Goal: Book appointment/travel/reservation

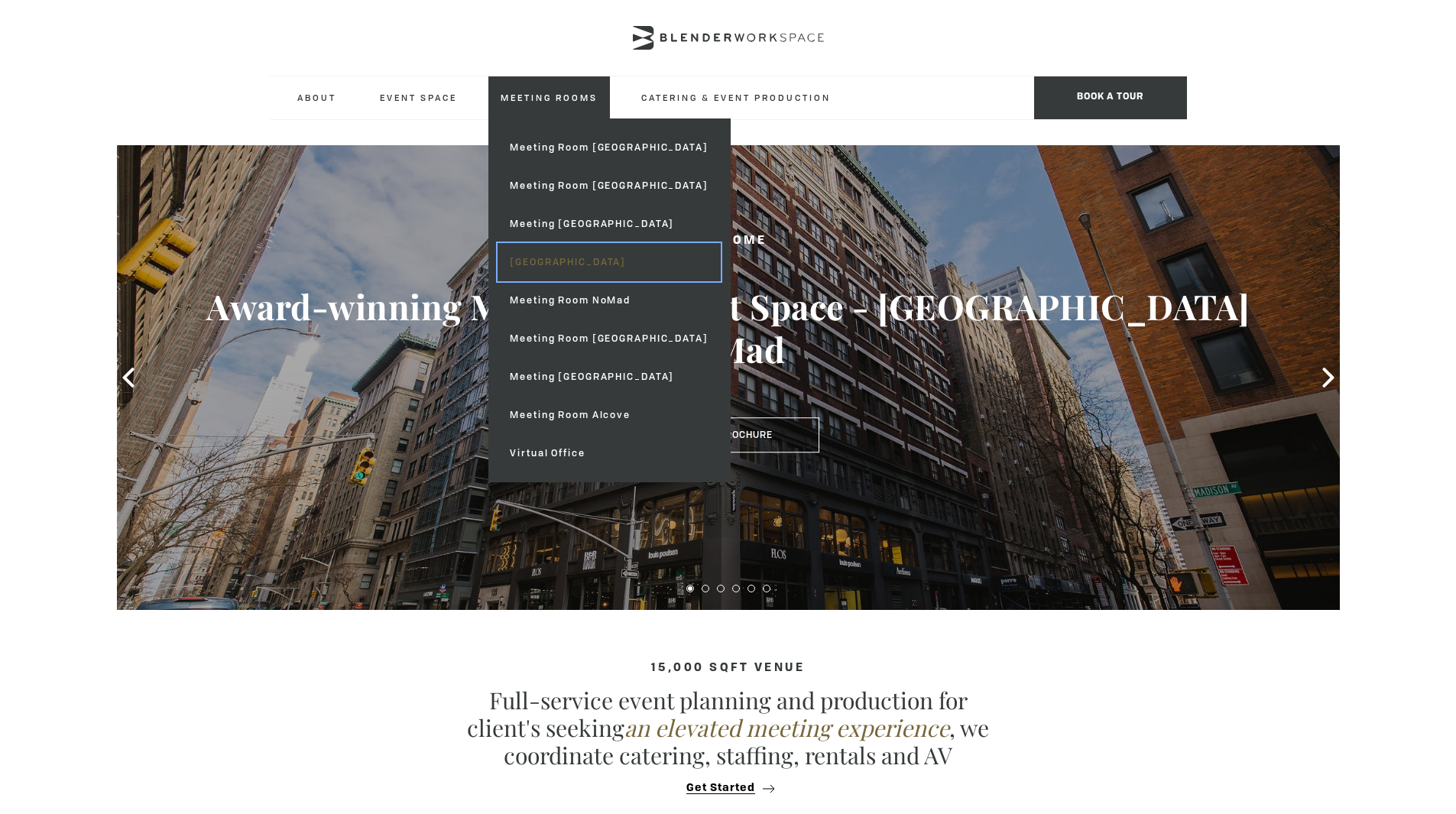
click at [591, 258] on link "[GEOGRAPHIC_DATA]" at bounding box center [609, 263] width 222 height 39
click at [551, 101] on link "Meeting Rooms" at bounding box center [549, 97] width 121 height 42
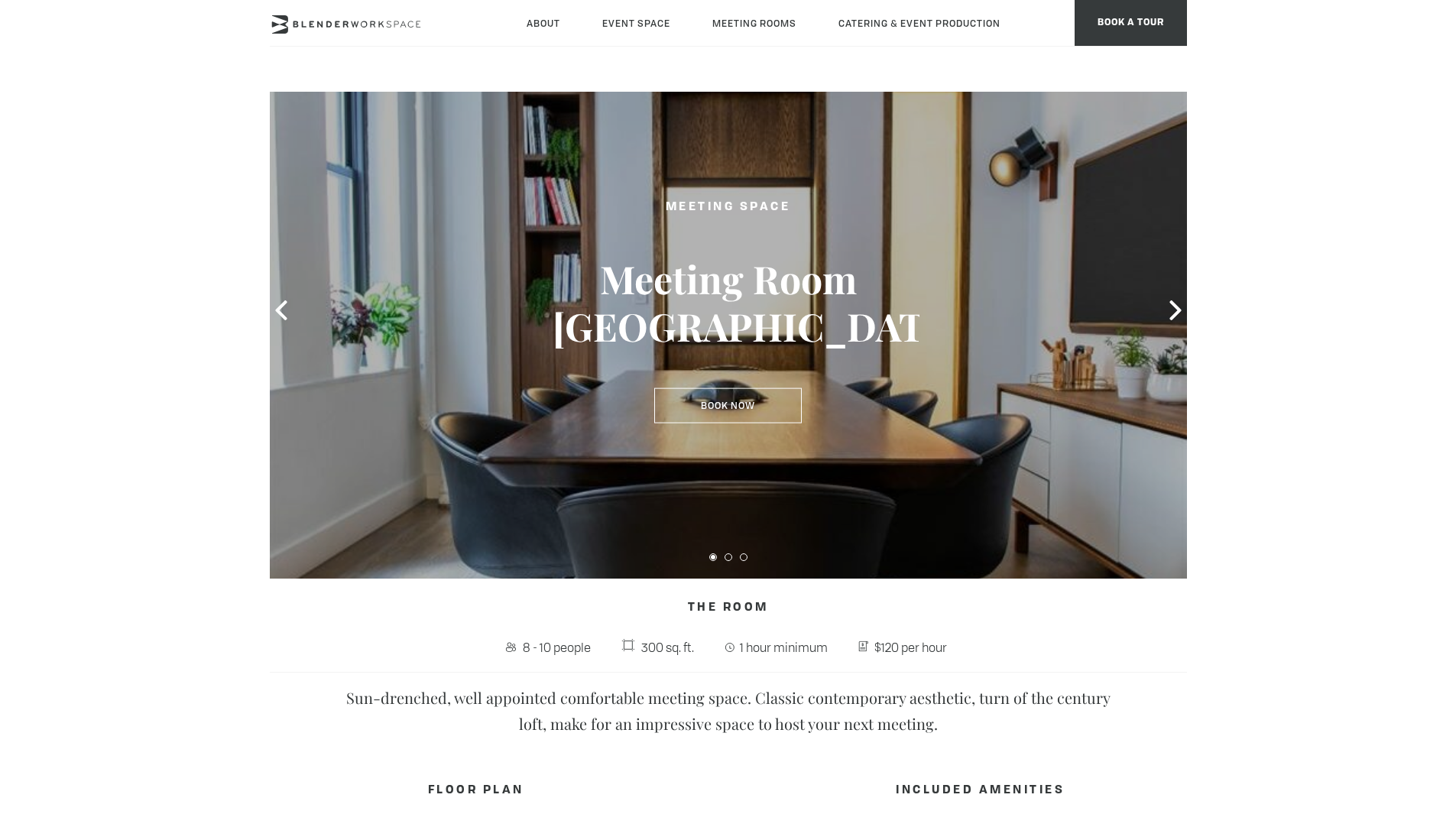
scroll to position [49, 0]
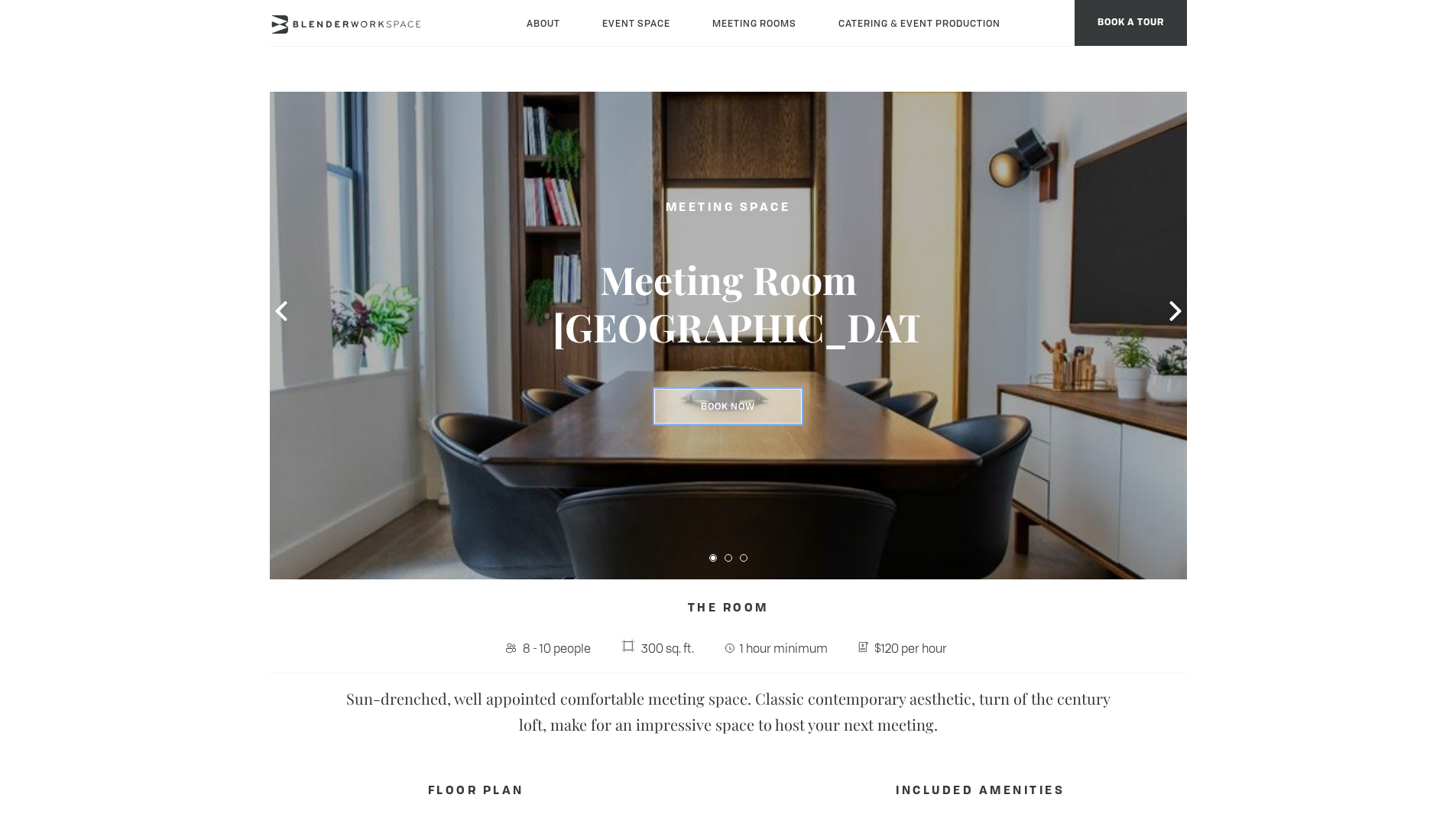
click at [740, 401] on link "Book Now" at bounding box center [728, 406] width 148 height 35
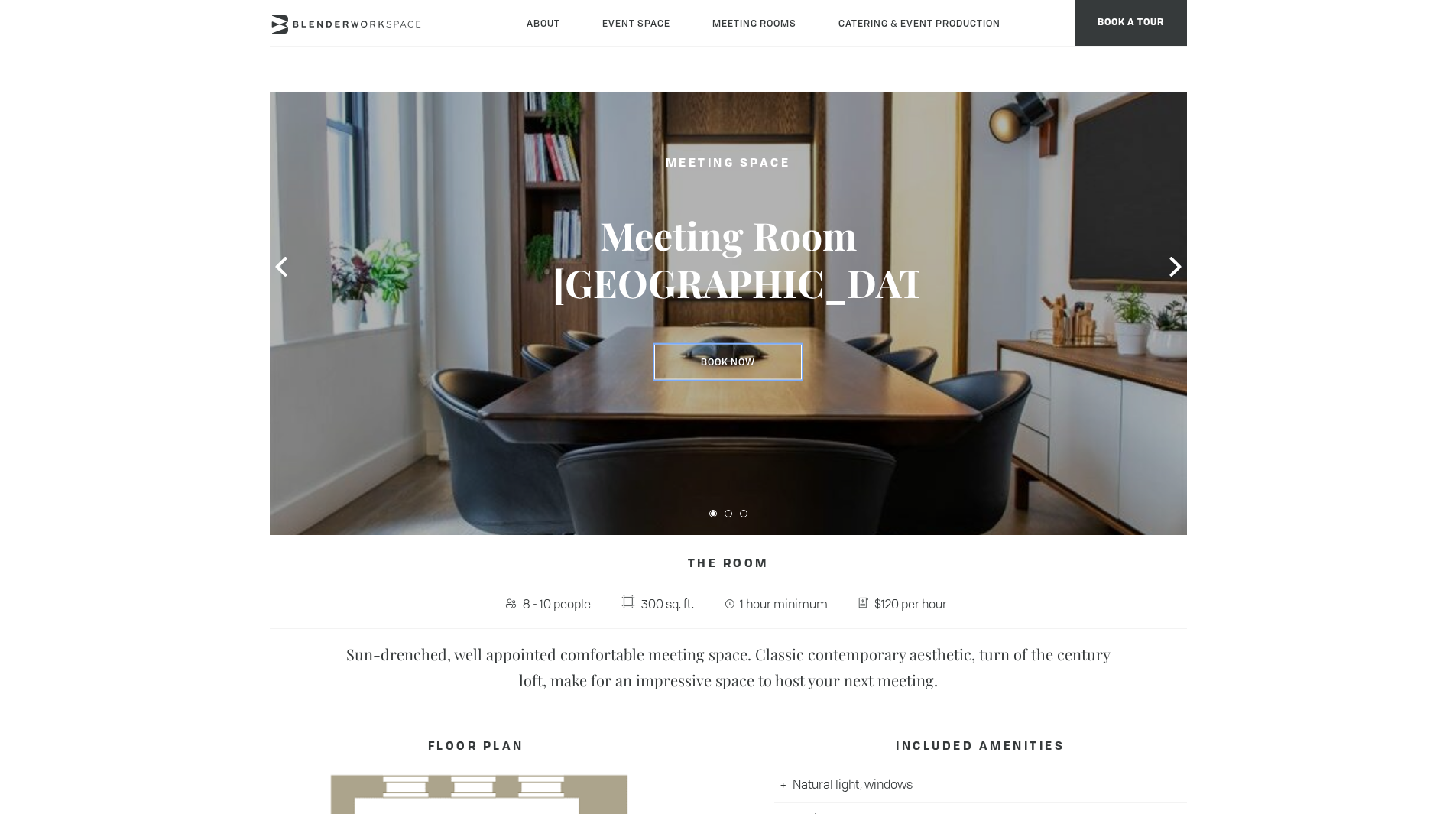
scroll to position [78, 0]
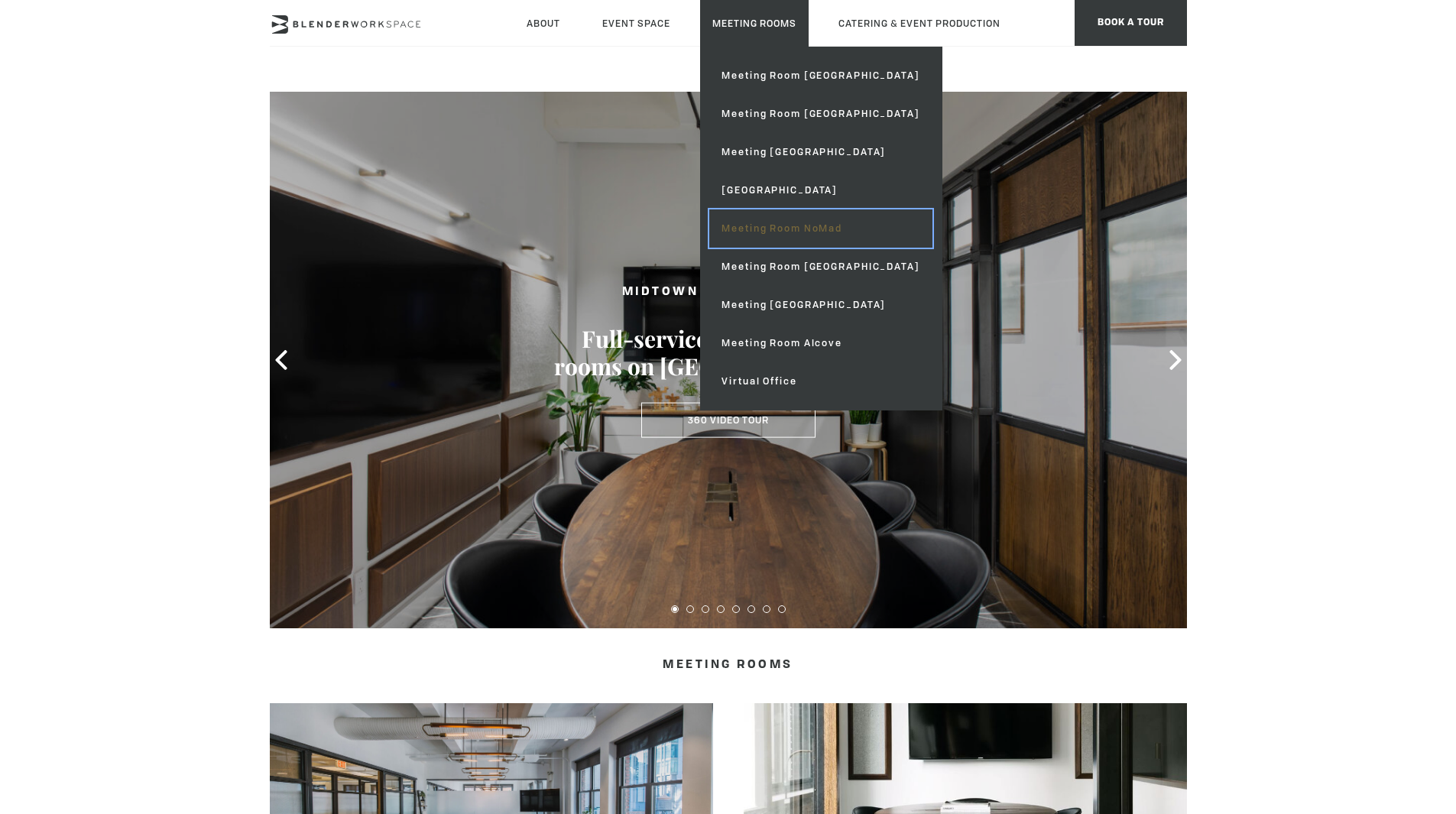
click at [785, 246] on link "Meeting Room NoMad" at bounding box center [820, 229] width 222 height 39
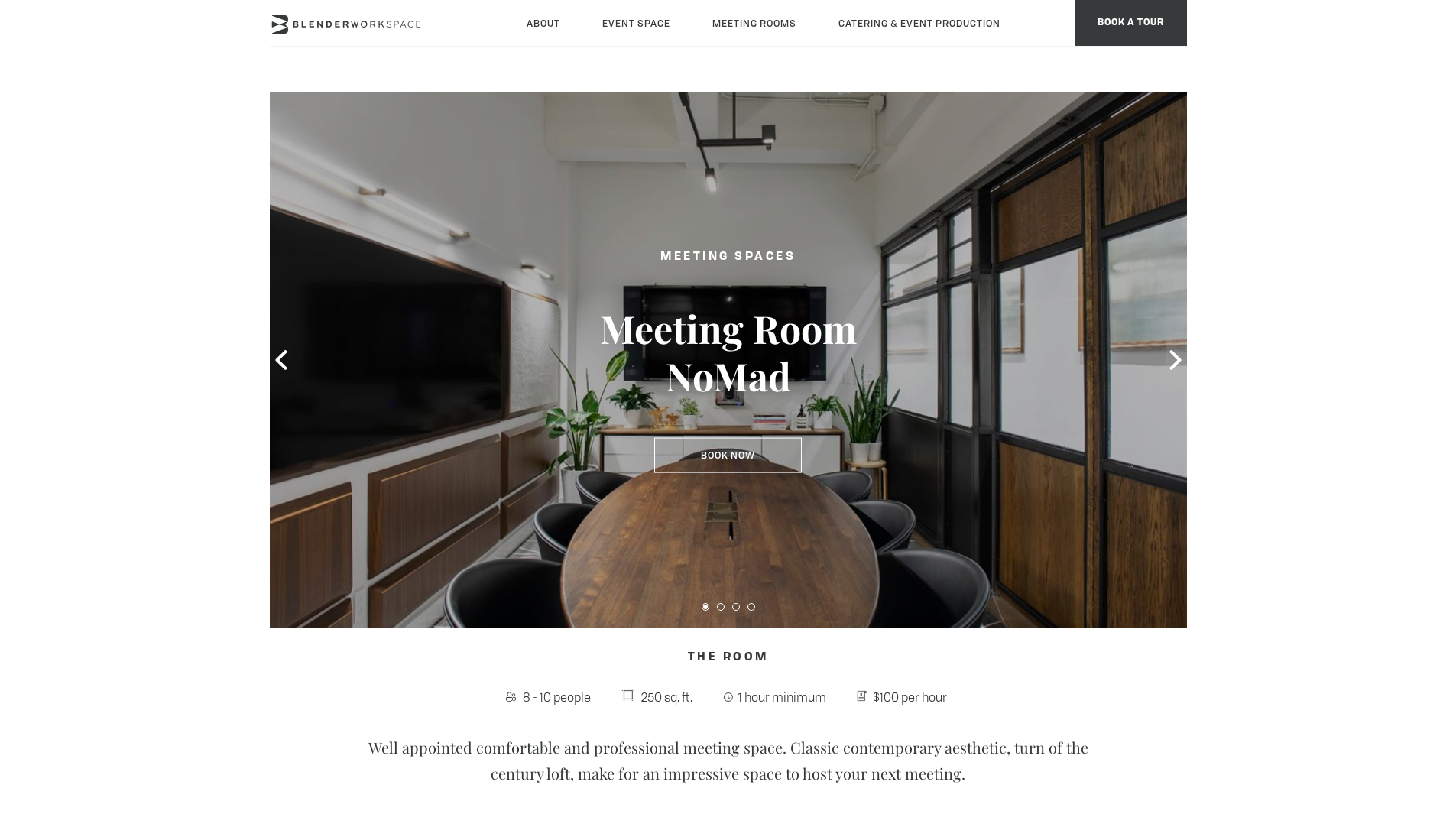
scroll to position [474, 0]
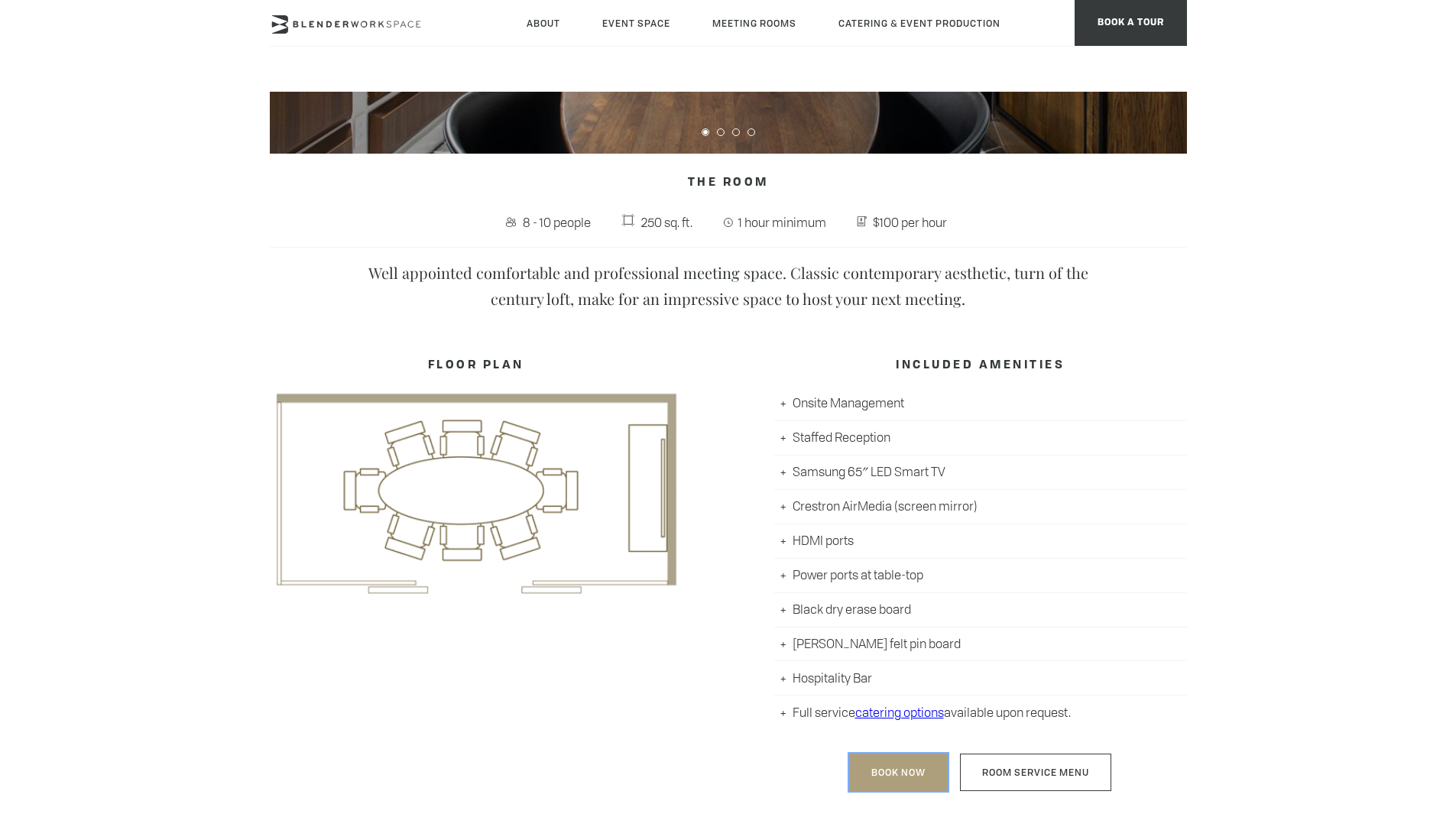
click at [902, 771] on link "Book Now" at bounding box center [899, 772] width 99 height 38
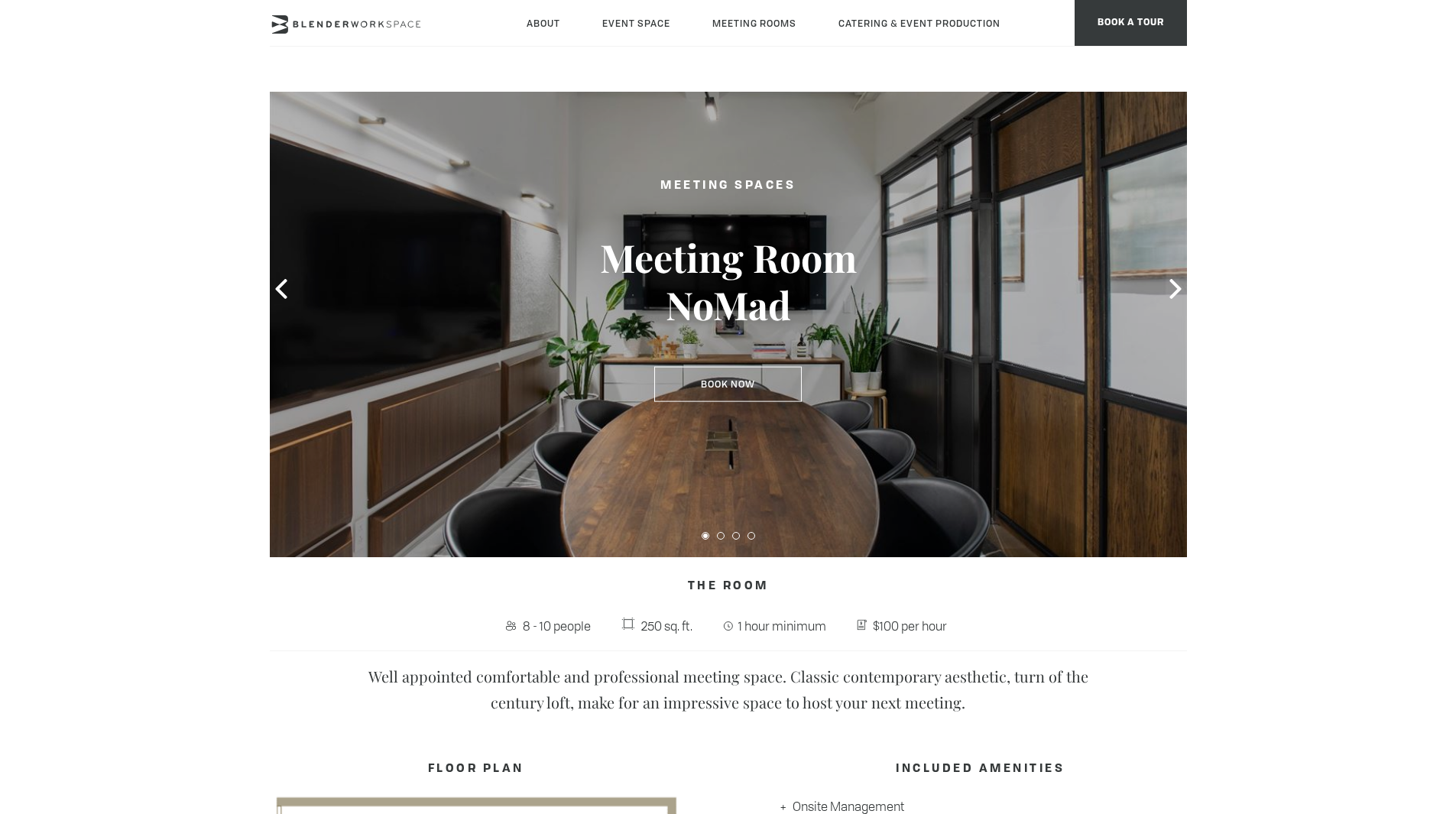
scroll to position [47, 0]
